Goal: Find specific page/section

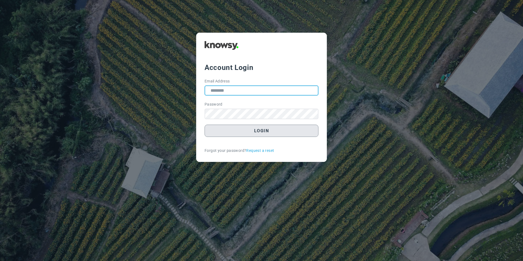
type input "**********"
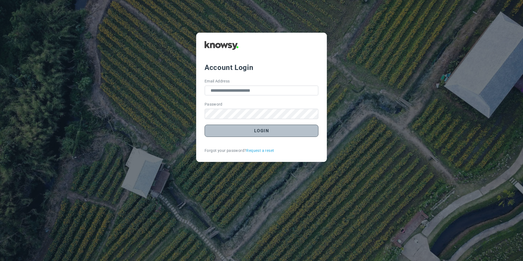
click at [252, 134] on button "Login" at bounding box center [262, 131] width 114 height 12
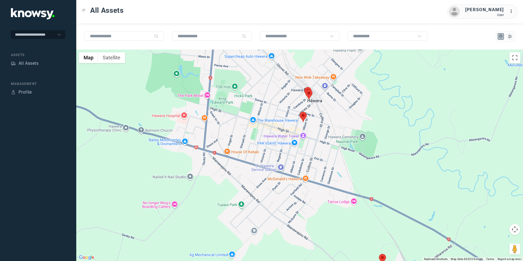
click at [300, 112] on area at bounding box center [300, 112] width 0 height 0
click at [321, 83] on button "Close" at bounding box center [320, 86] width 13 height 13
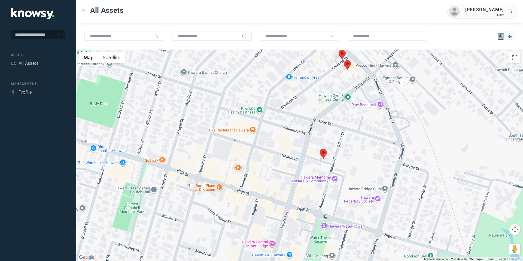
click at [344, 60] on area at bounding box center [344, 60] width 0 height 0
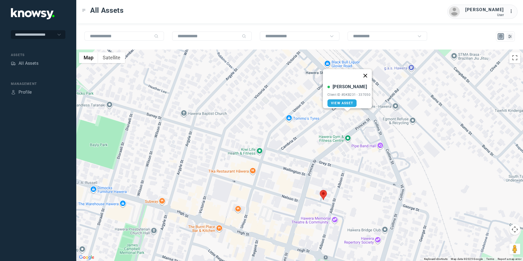
click at [364, 72] on button "Close" at bounding box center [365, 75] width 13 height 13
click at [339, 91] on area at bounding box center [339, 91] width 0 height 0
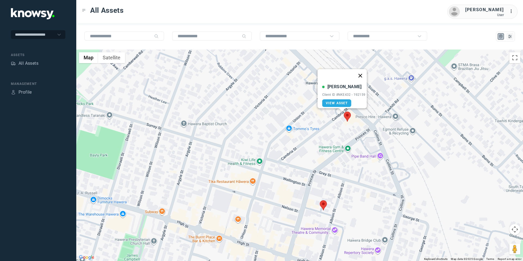
click at [363, 73] on button "Close" at bounding box center [360, 75] width 13 height 13
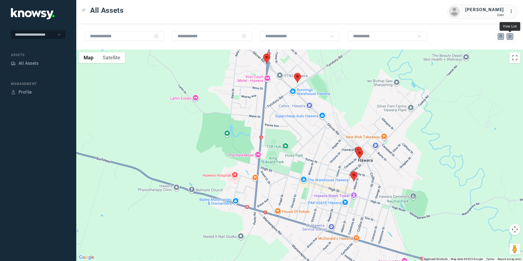
click at [510, 34] on icon "List" at bounding box center [510, 36] width 5 height 5
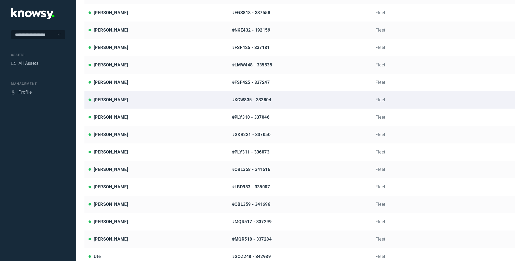
scroll to position [117, 0]
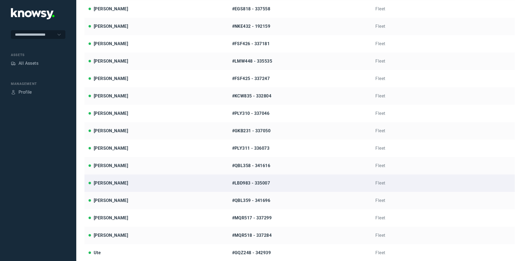
click at [117, 185] on div "[PERSON_NAME]" at bounding box center [111, 183] width 34 height 7
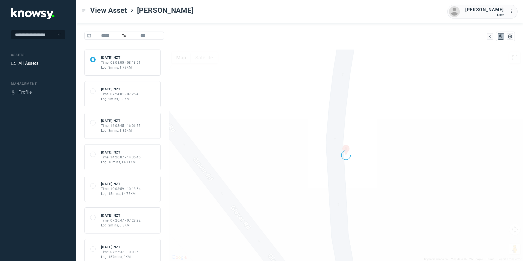
click at [34, 64] on div "All Assets" at bounding box center [29, 63] width 20 height 7
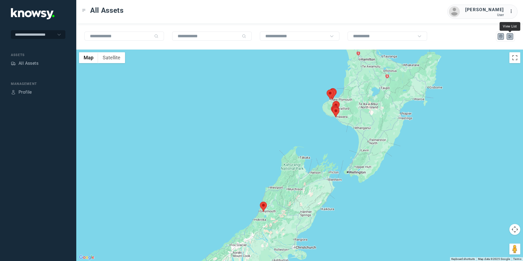
click at [511, 36] on icon "List" at bounding box center [510, 36] width 5 height 5
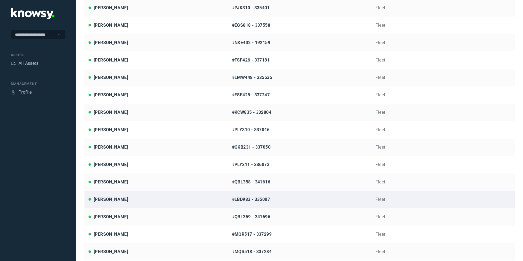
scroll to position [102, 0]
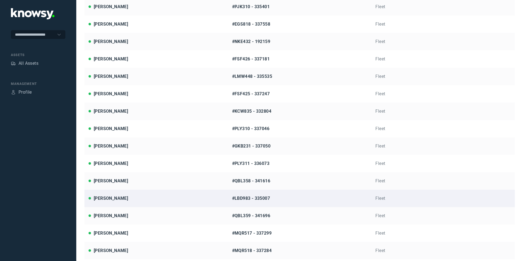
click at [111, 201] on div "[PERSON_NAME]" at bounding box center [111, 198] width 34 height 7
